Goal: Task Accomplishment & Management: Manage account settings

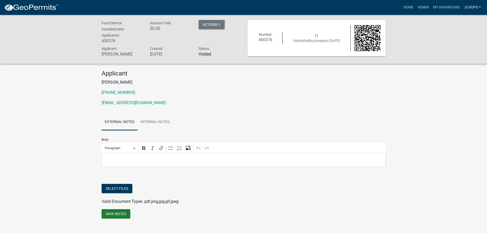
click at [470, 10] on link "jchops" at bounding box center [472, 8] width 21 height 10
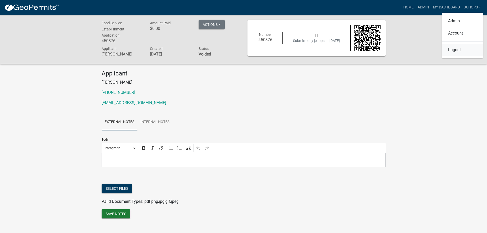
click at [460, 51] on link "Logout" at bounding box center [462, 50] width 41 height 12
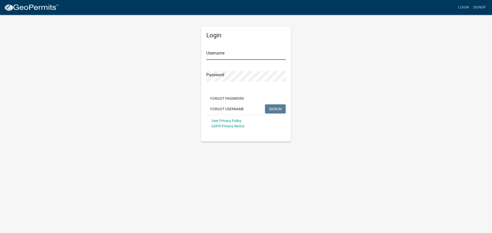
type input "jchops"
click at [279, 112] on button "SIGN IN" at bounding box center [275, 108] width 21 height 9
